Goal: Check status: Check status

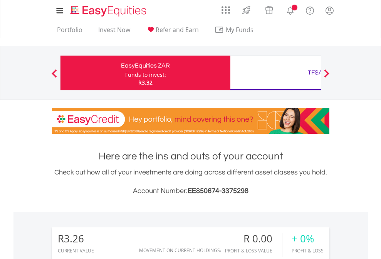
scroll to position [74, 121]
click at [125, 73] on div "Funds to invest:" at bounding box center [145, 75] width 41 height 8
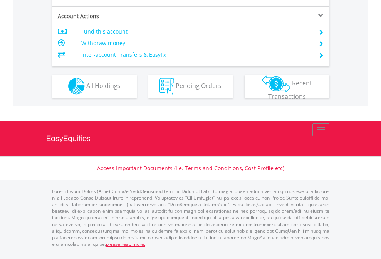
scroll to position [721, 0]
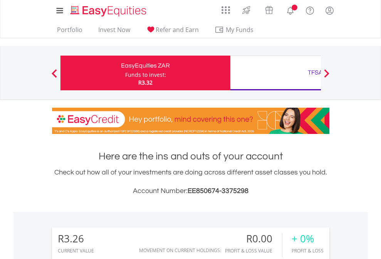
scroll to position [74, 121]
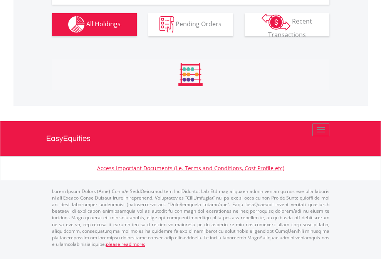
scroll to position [763, 0]
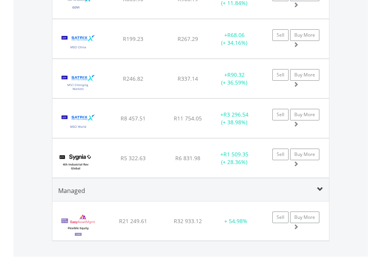
scroll to position [74, 121]
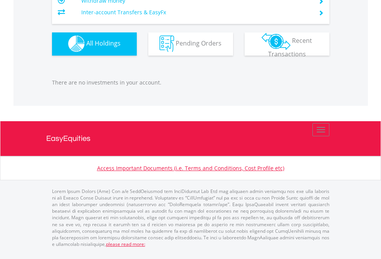
scroll to position [74, 121]
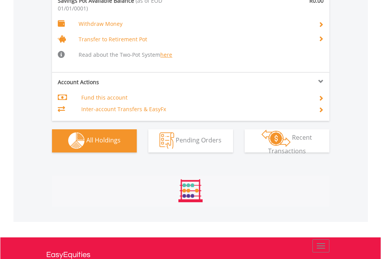
scroll to position [808, 0]
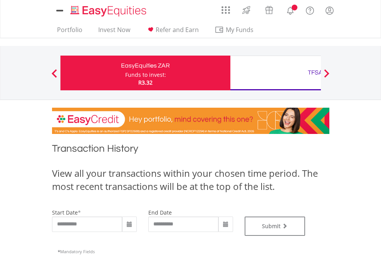
type input "**********"
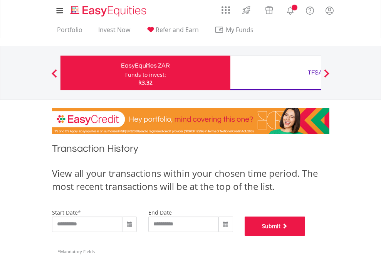
click at [306, 236] on button "Submit" at bounding box center [275, 225] width 61 height 19
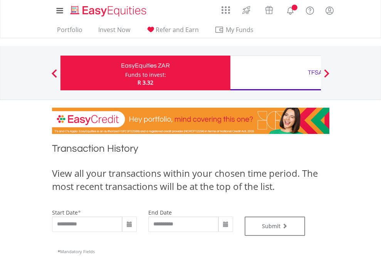
click at [276, 73] on div "TFSA" at bounding box center [315, 72] width 161 height 11
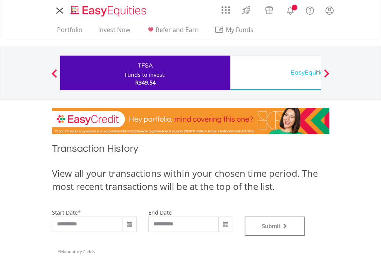
type input "**********"
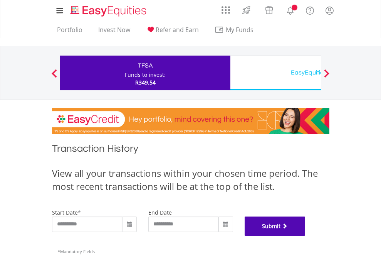
click at [306, 236] on button "Submit" at bounding box center [275, 225] width 61 height 19
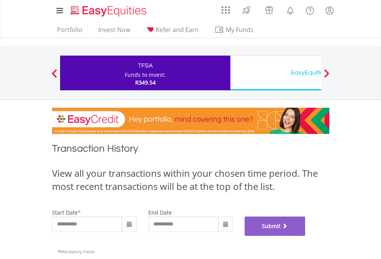
scroll to position [313, 0]
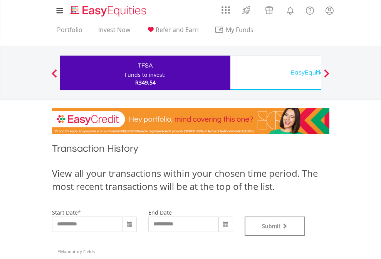
click at [276, 73] on div "EasyEquities USD" at bounding box center [315, 72] width 161 height 11
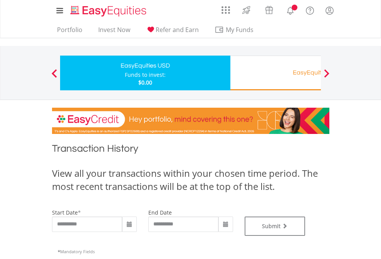
type input "**********"
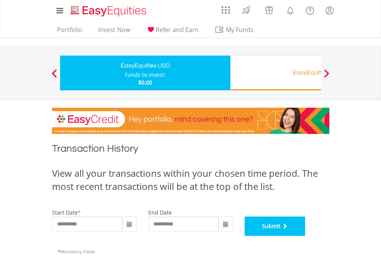
click at [306, 236] on button "Submit" at bounding box center [275, 225] width 61 height 19
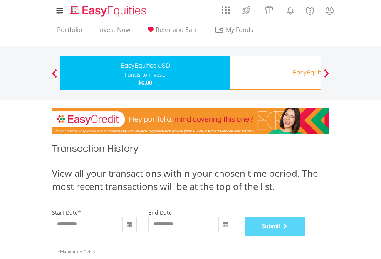
scroll to position [313, 0]
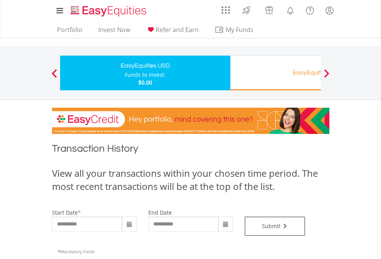
click at [276, 73] on div "EasyEquities RA" at bounding box center [315, 72] width 161 height 11
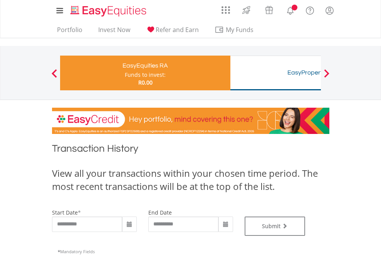
type input "**********"
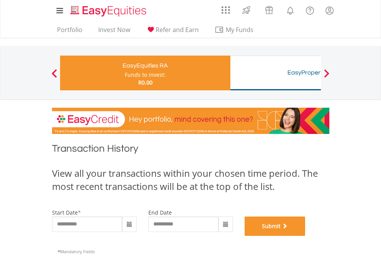
click at [306, 236] on button "Submit" at bounding box center [275, 225] width 61 height 19
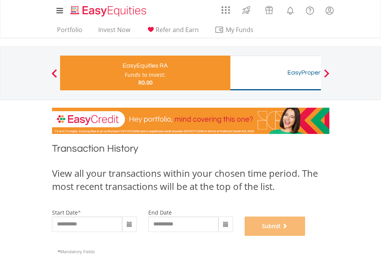
scroll to position [313, 0]
